Goal: Information Seeking & Learning: Understand process/instructions

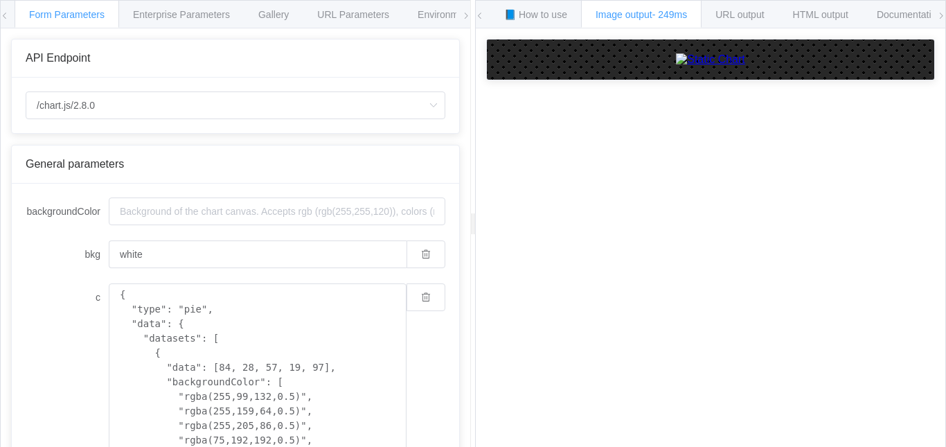
click at [6, 17] on icon at bounding box center [5, 16] width 8 height 8
click at [943, 17] on icon at bounding box center [941, 16] width 8 height 8
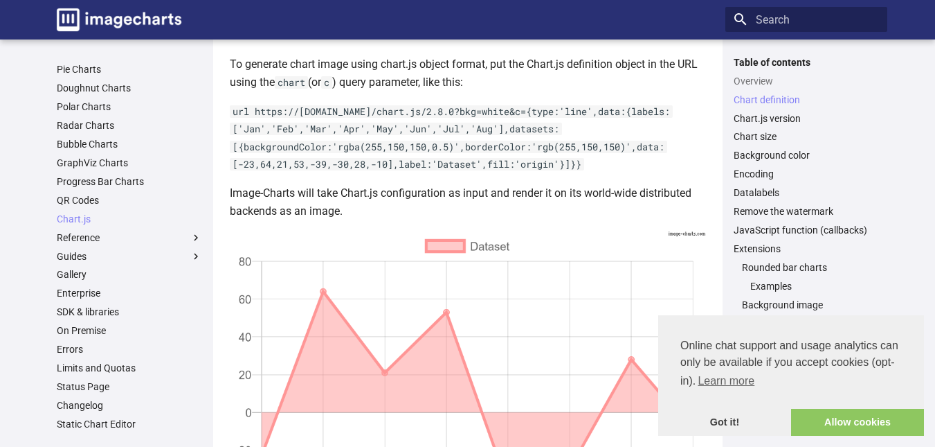
scroll to position [485, 0]
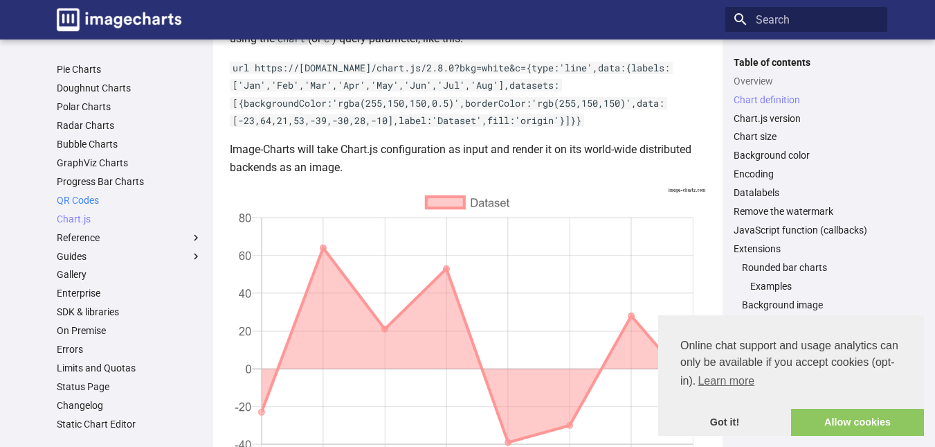
click at [70, 197] on link "QR Codes" at bounding box center [129, 200] width 145 height 12
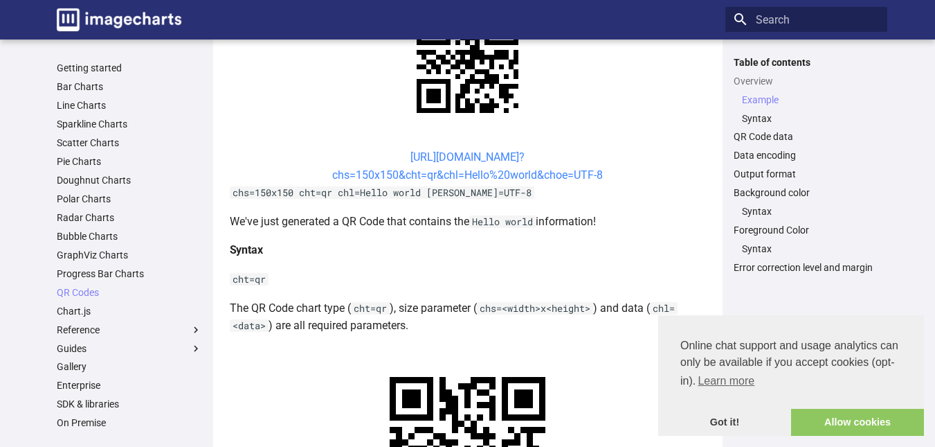
scroll to position [346, 0]
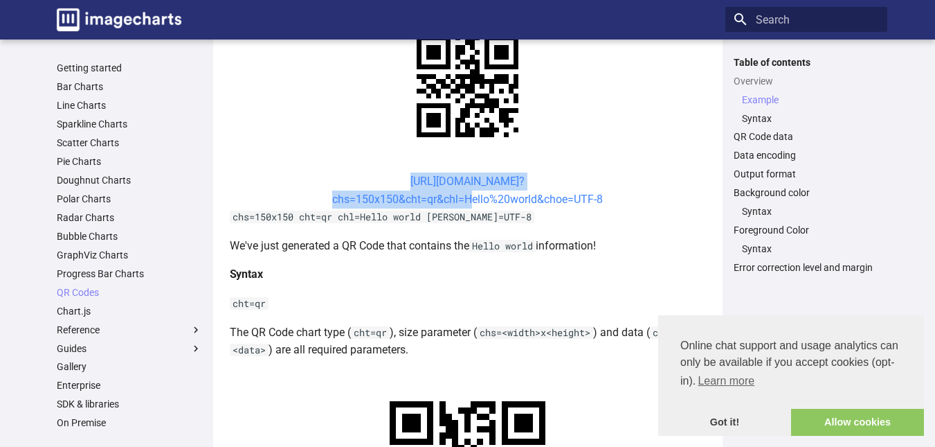
drag, startPoint x: 386, startPoint y: 181, endPoint x: 463, endPoint y: 201, distance: 79.3
click at [463, 201] on center "https://image-charts.com/chart? chs=150x150&cht=qr&chl=Hello%20world&choe=UTF-8" at bounding box center [468, 189] width 476 height 35
copy link "https://image-charts.com/chart? chs=150x150&cht=qr&chl="
